Goal: Task Accomplishment & Management: Complete application form

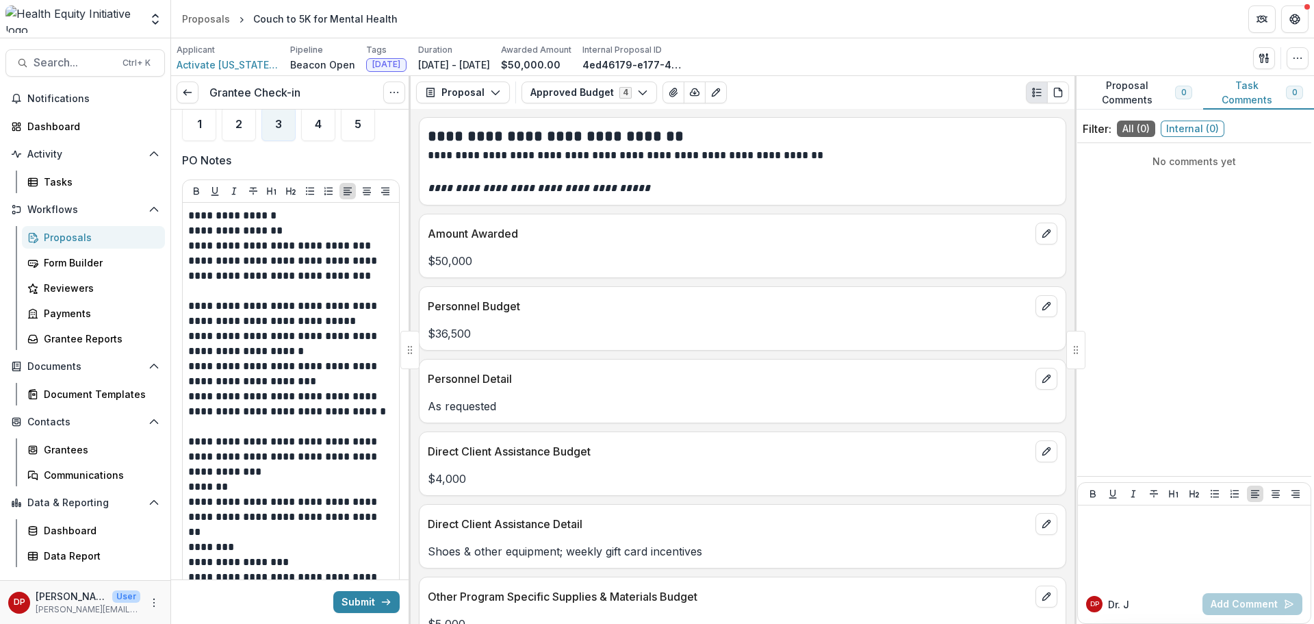
scroll to position [530, 0]
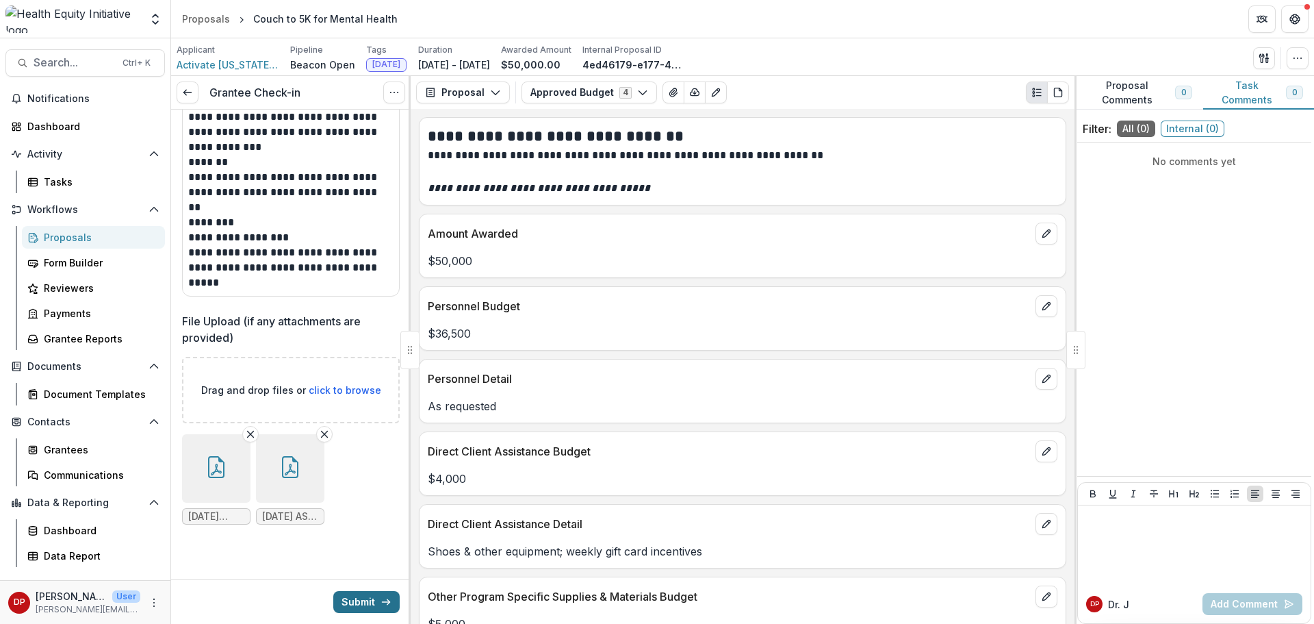
click at [334, 595] on button "Submit" at bounding box center [366, 602] width 66 height 22
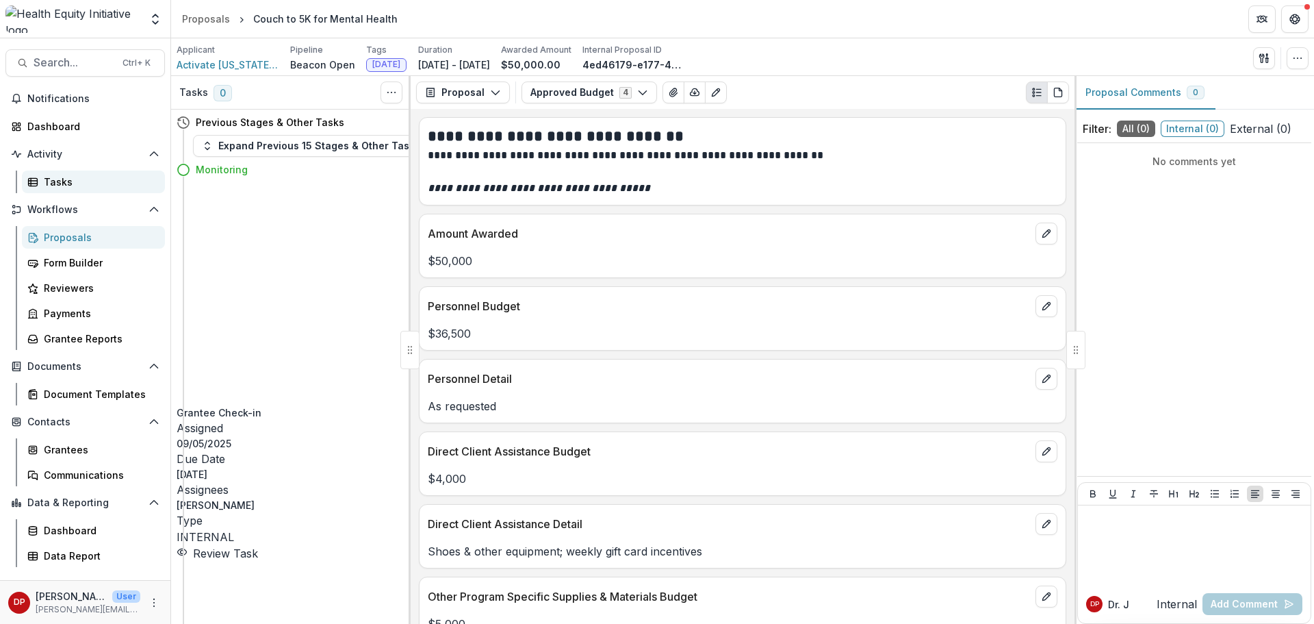
click at [47, 177] on div "Tasks" at bounding box center [99, 182] width 110 height 14
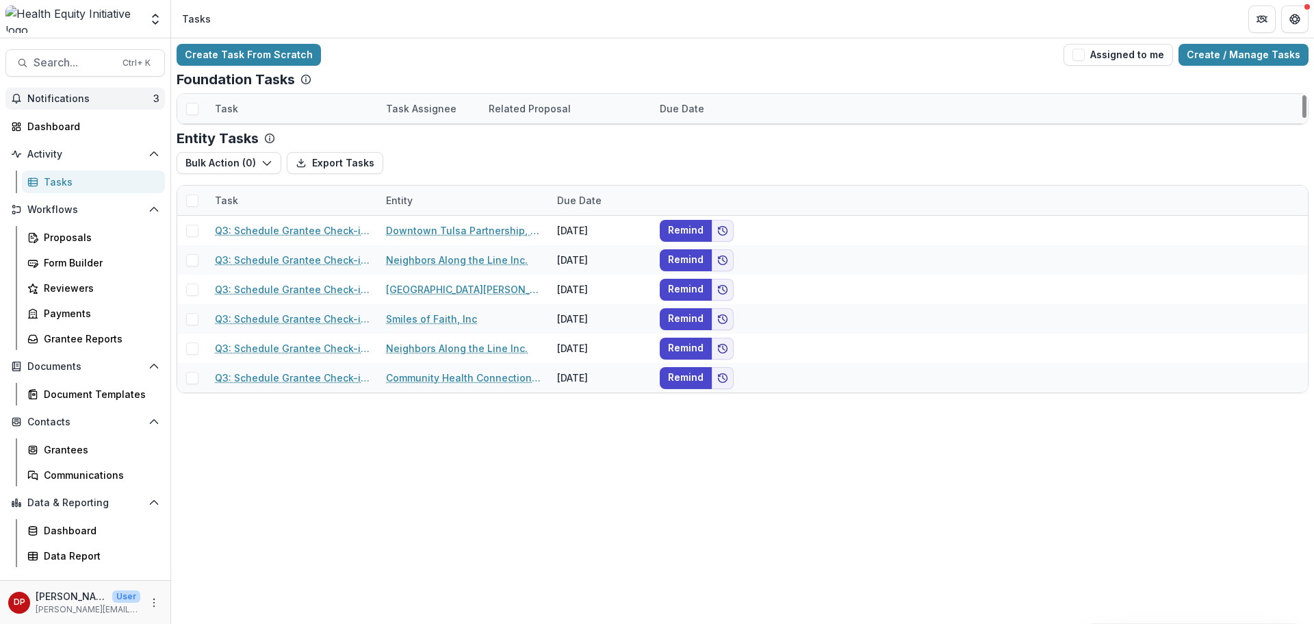
click at [110, 94] on span "Notifications" at bounding box center [90, 99] width 126 height 12
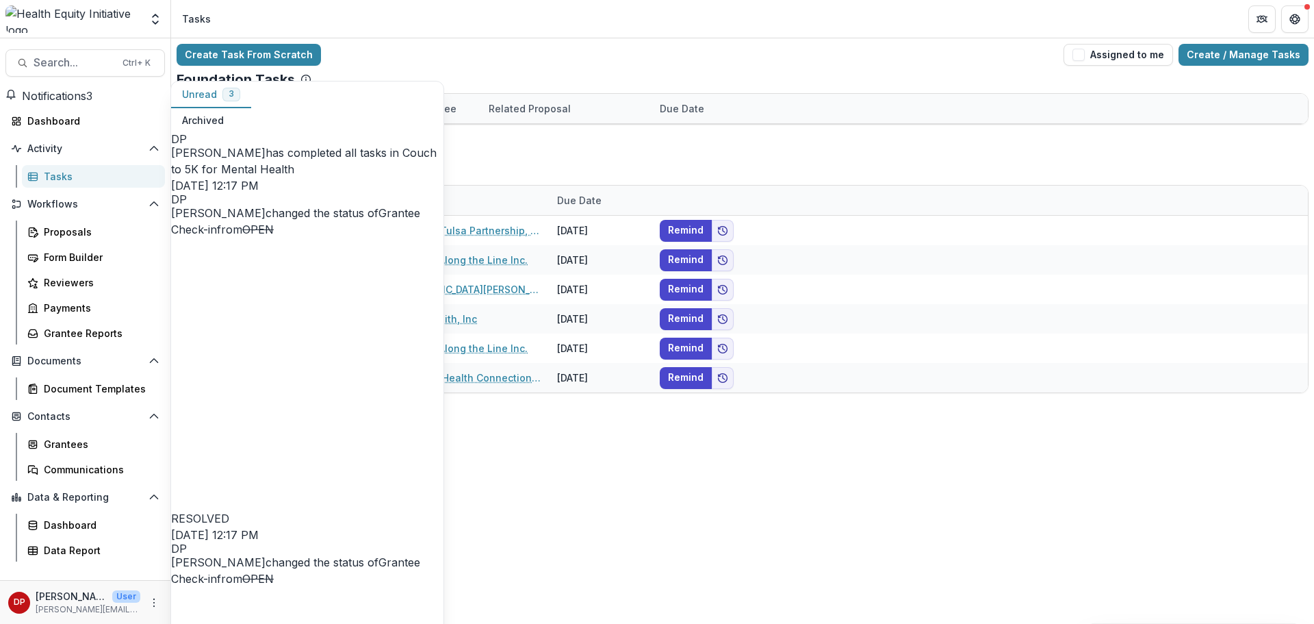
click at [86, 93] on span "Notifications" at bounding box center [54, 96] width 64 height 14
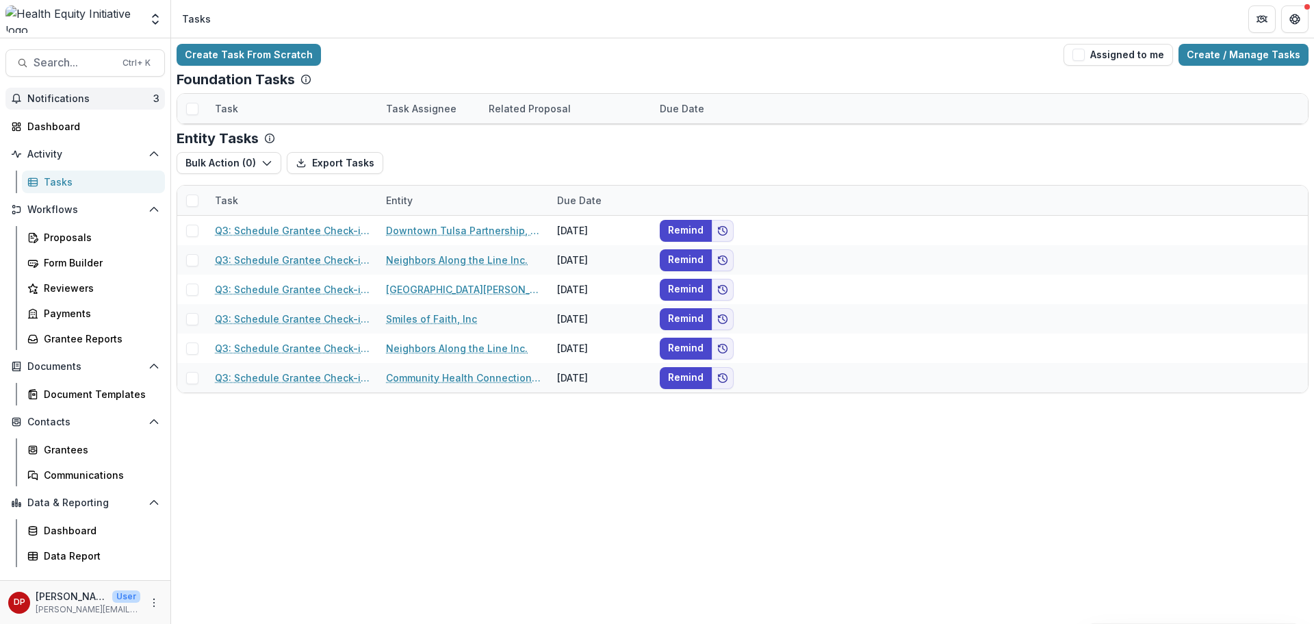
click at [58, 99] on span "Notifications" at bounding box center [90, 99] width 126 height 12
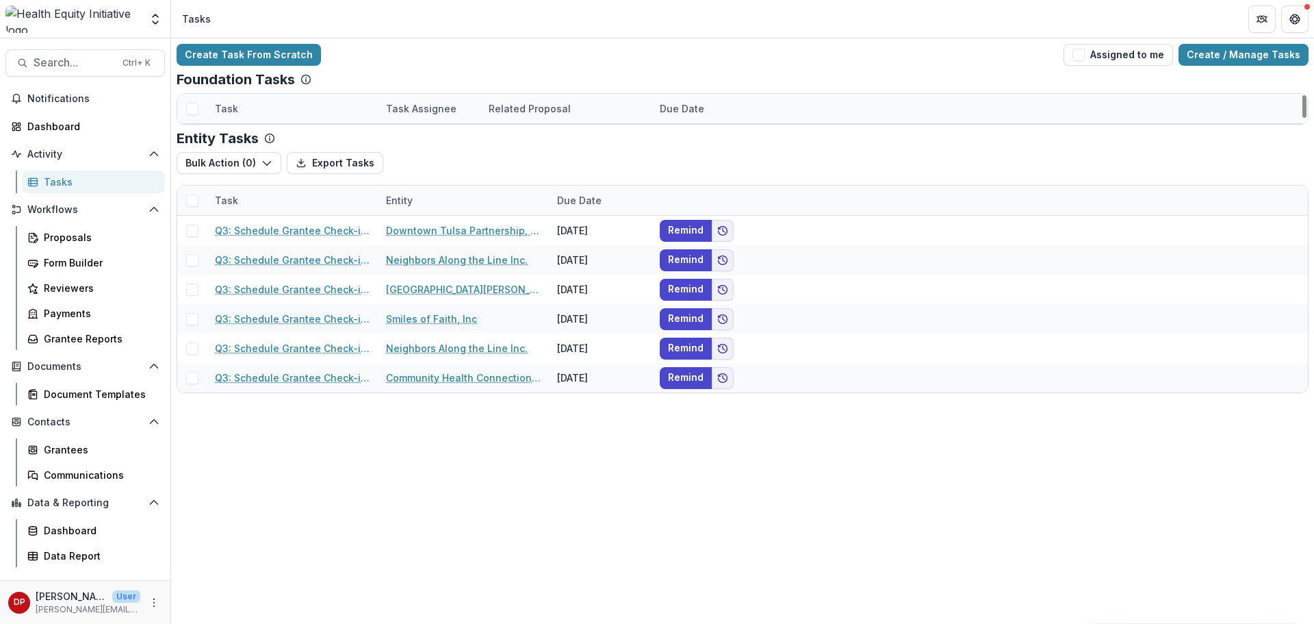
click at [449, 78] on div "Foundation Tasks" at bounding box center [743, 79] width 1132 height 16
click at [72, 335] on div "Grantee Reports" at bounding box center [99, 338] width 110 height 14
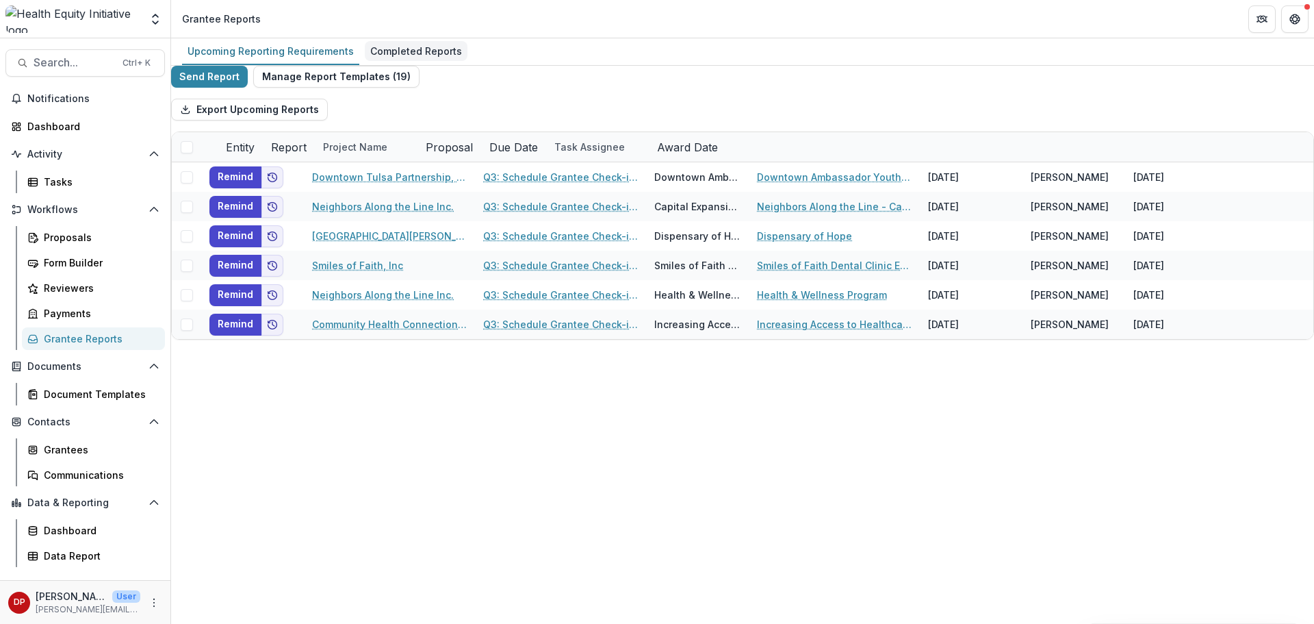
click at [442, 51] on div "Completed Reports" at bounding box center [416, 51] width 103 height 20
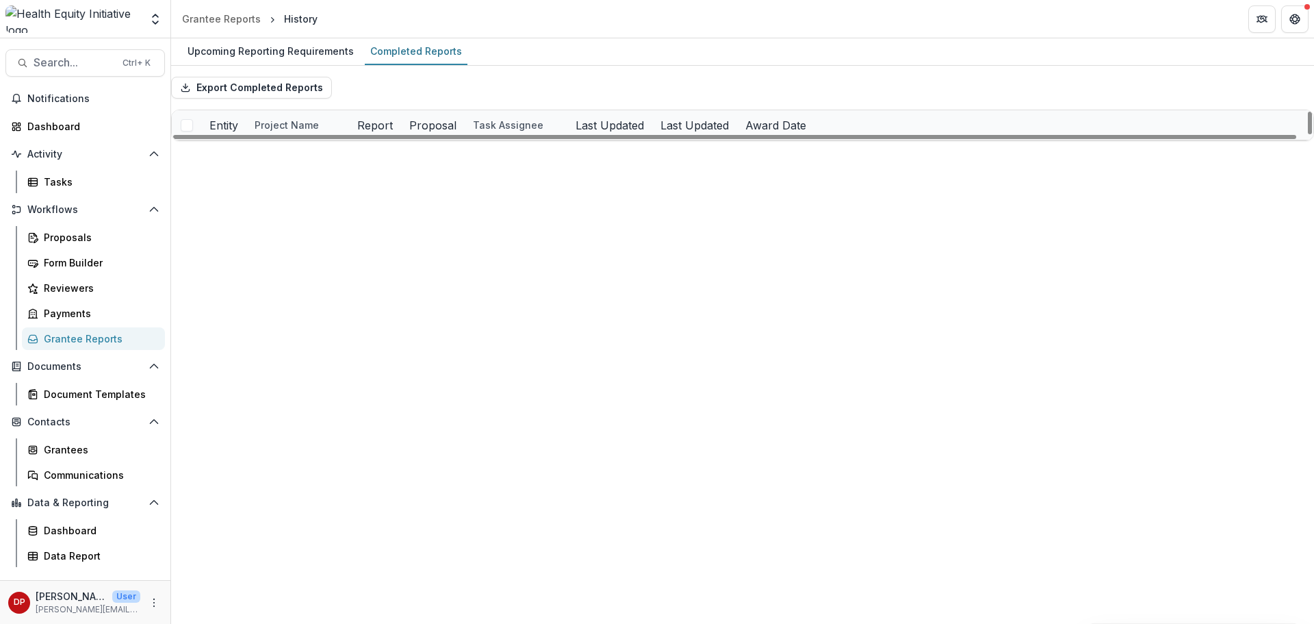
click at [513, 218] on link "Q3: Schedule Grantee Check-in with [PERSON_NAME]" at bounding box center [560, 214] width 155 height 14
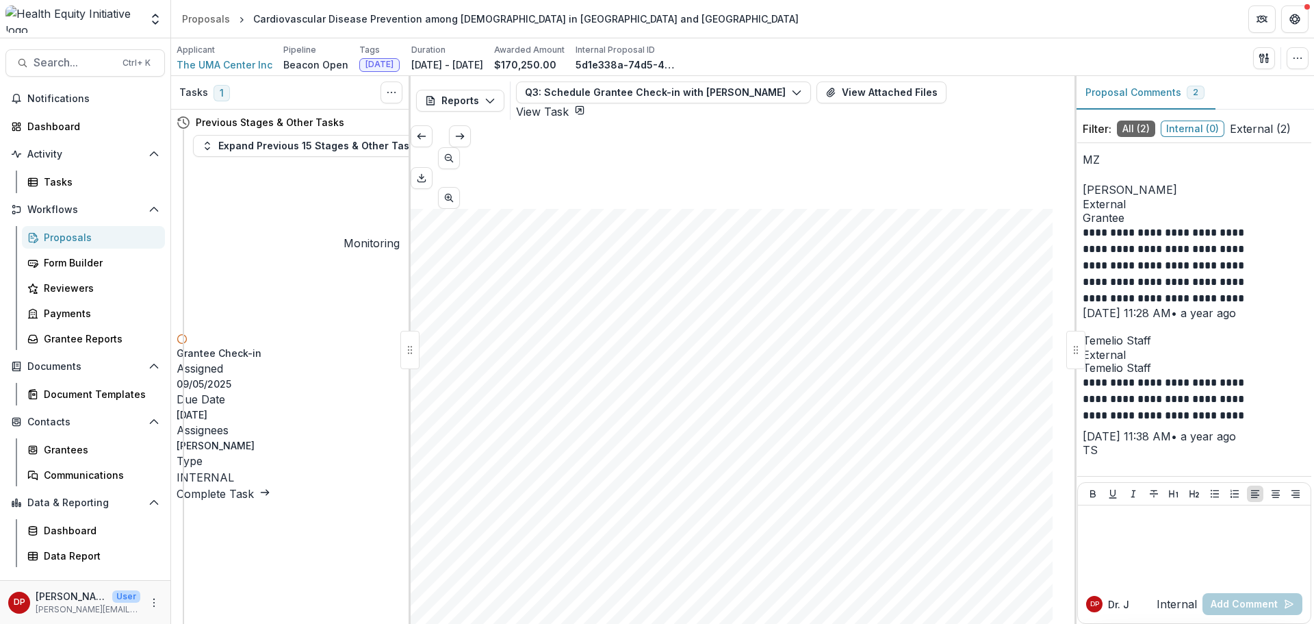
scroll to position [479, 0]
copy span "76,412.00"
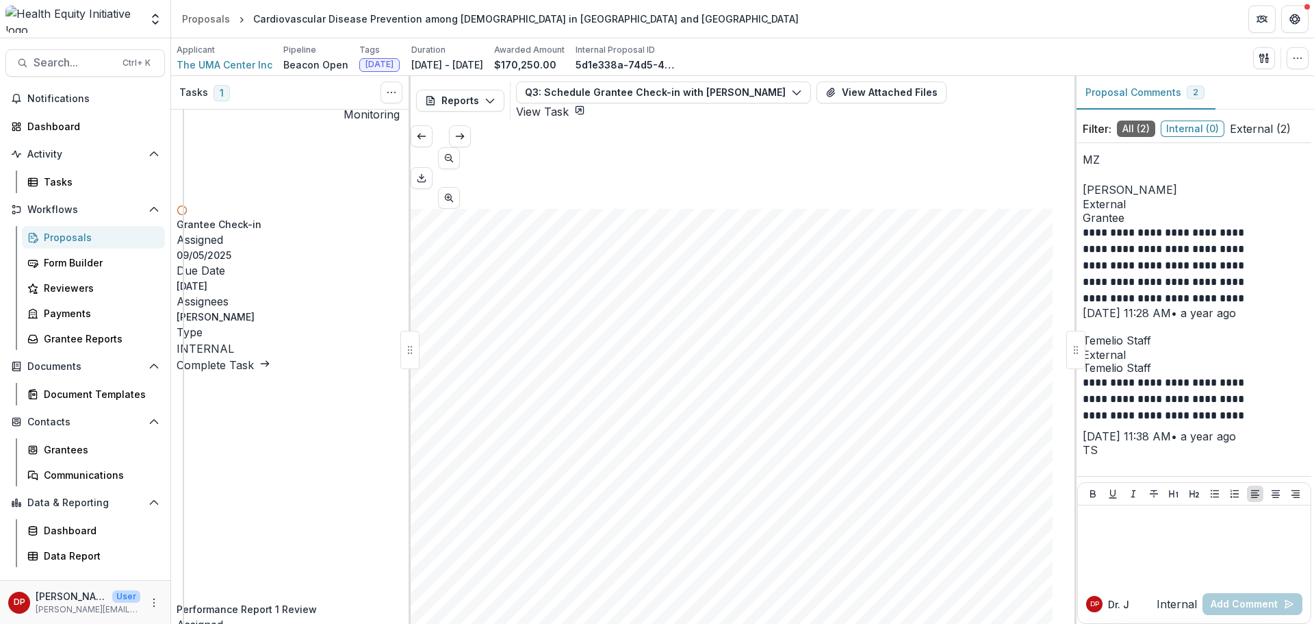
scroll to position [137, 0]
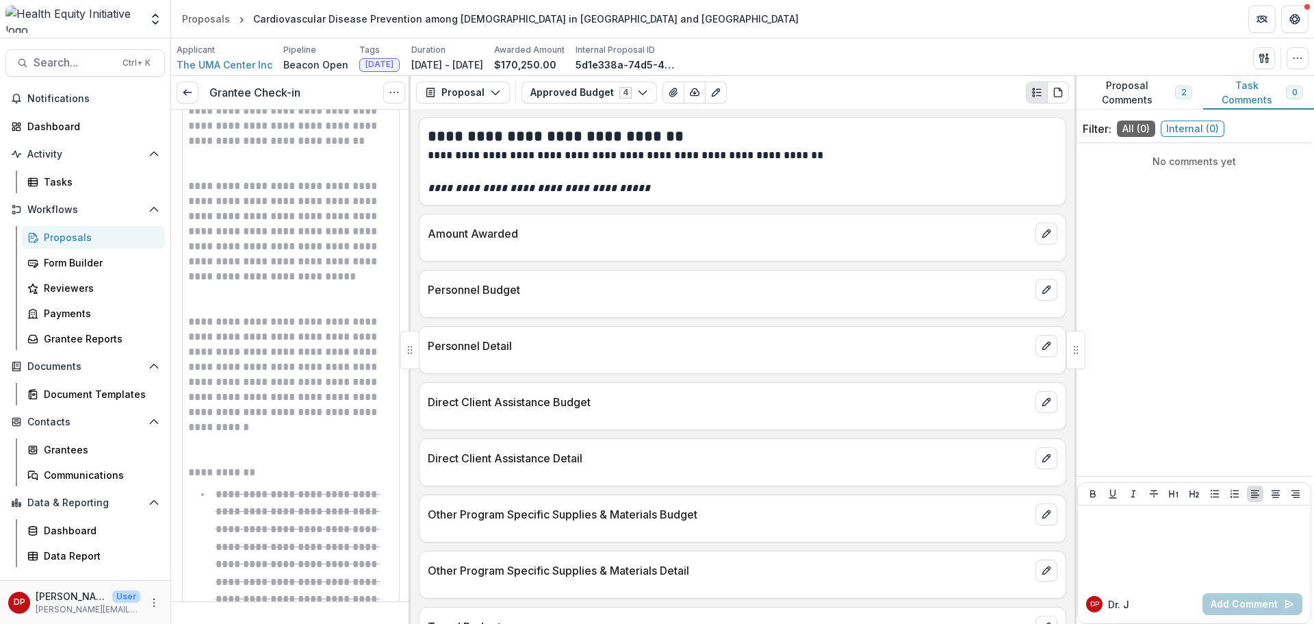
scroll to position [1027, 0]
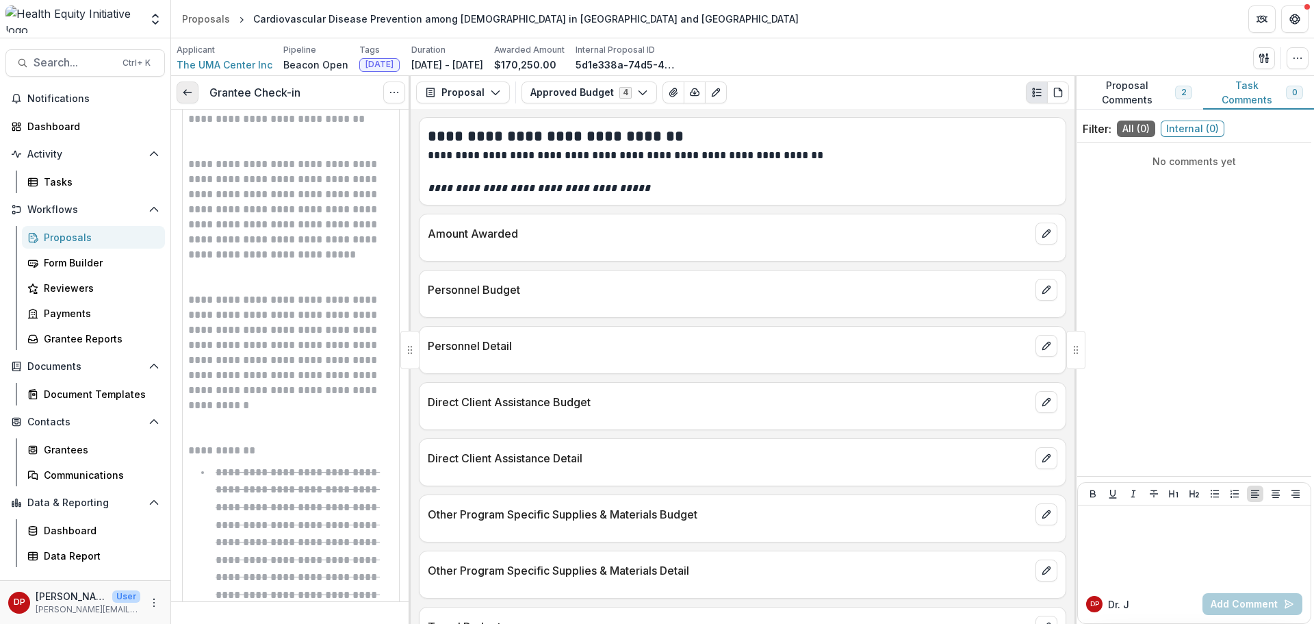
click at [185, 86] on link at bounding box center [188, 92] width 22 height 22
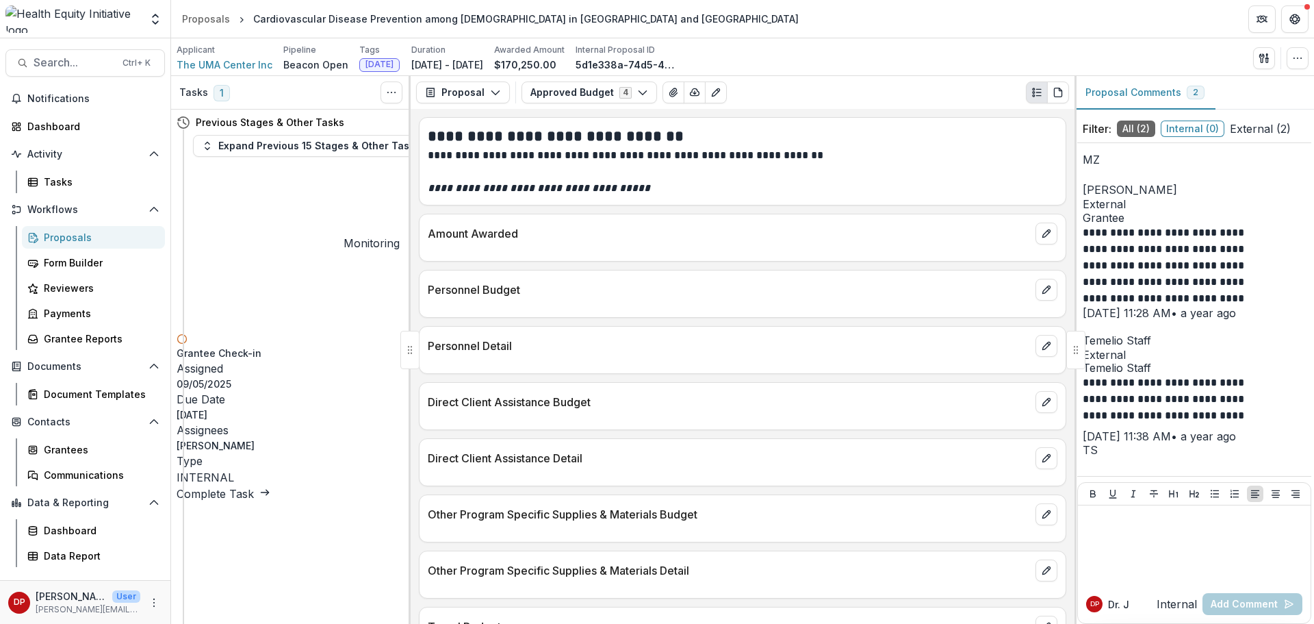
click at [265, 487] on link "Complete Task" at bounding box center [224, 494] width 94 height 14
